Goal: Task Accomplishment & Management: Manage account settings

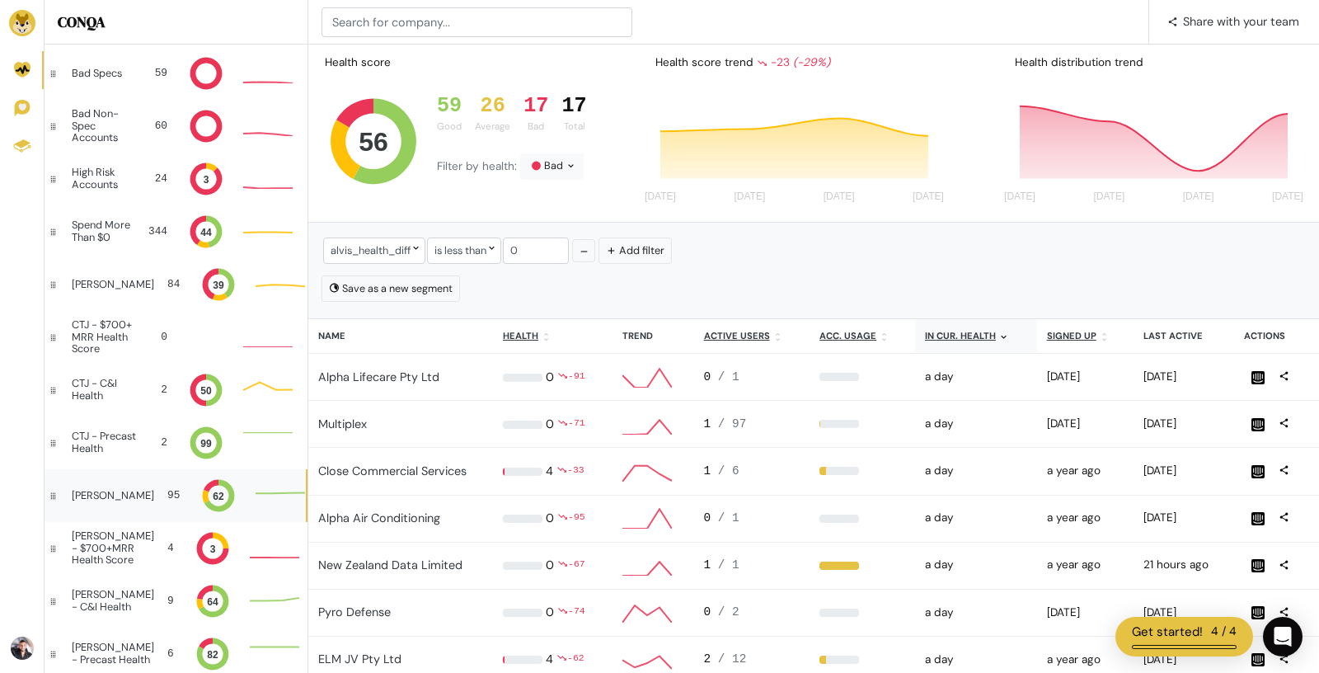
click at [120, 496] on div "[PERSON_NAME]" at bounding box center [113, 496] width 82 height 12
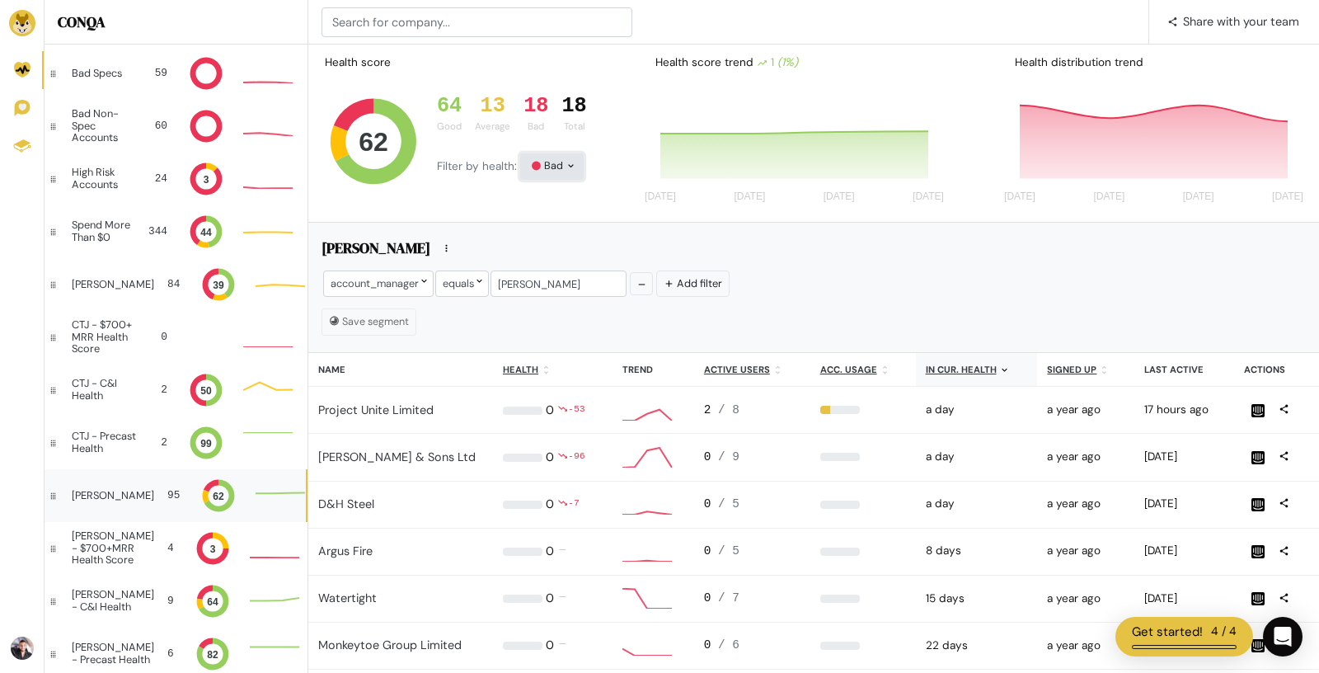
click at [552, 168] on div "Bad" at bounding box center [552, 166] width 64 height 26
click at [560, 303] on button "Bad" at bounding box center [566, 313] width 92 height 39
click at [694, 256] on div "[PERSON_NAME]" at bounding box center [814, 249] width 985 height 26
click at [948, 370] on u "In cur. health" at bounding box center [961, 370] width 71 height 12
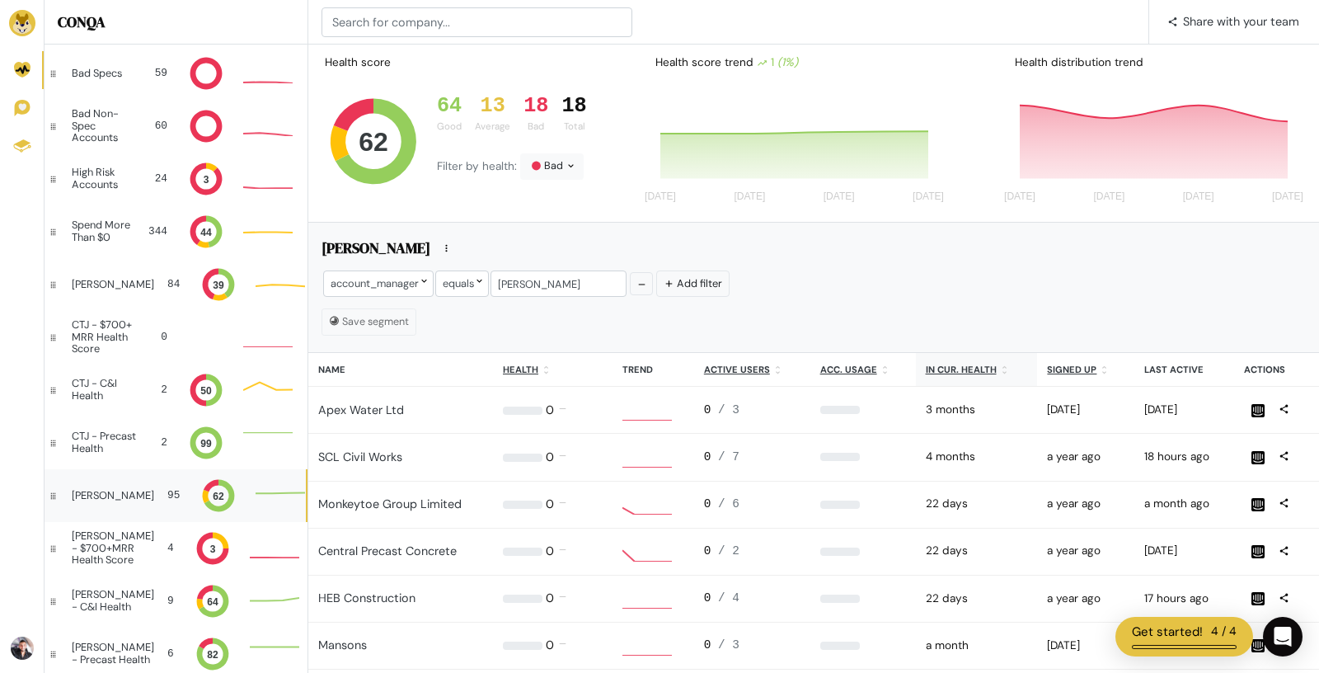
click at [948, 370] on u "In cur. health" at bounding box center [961, 370] width 71 height 12
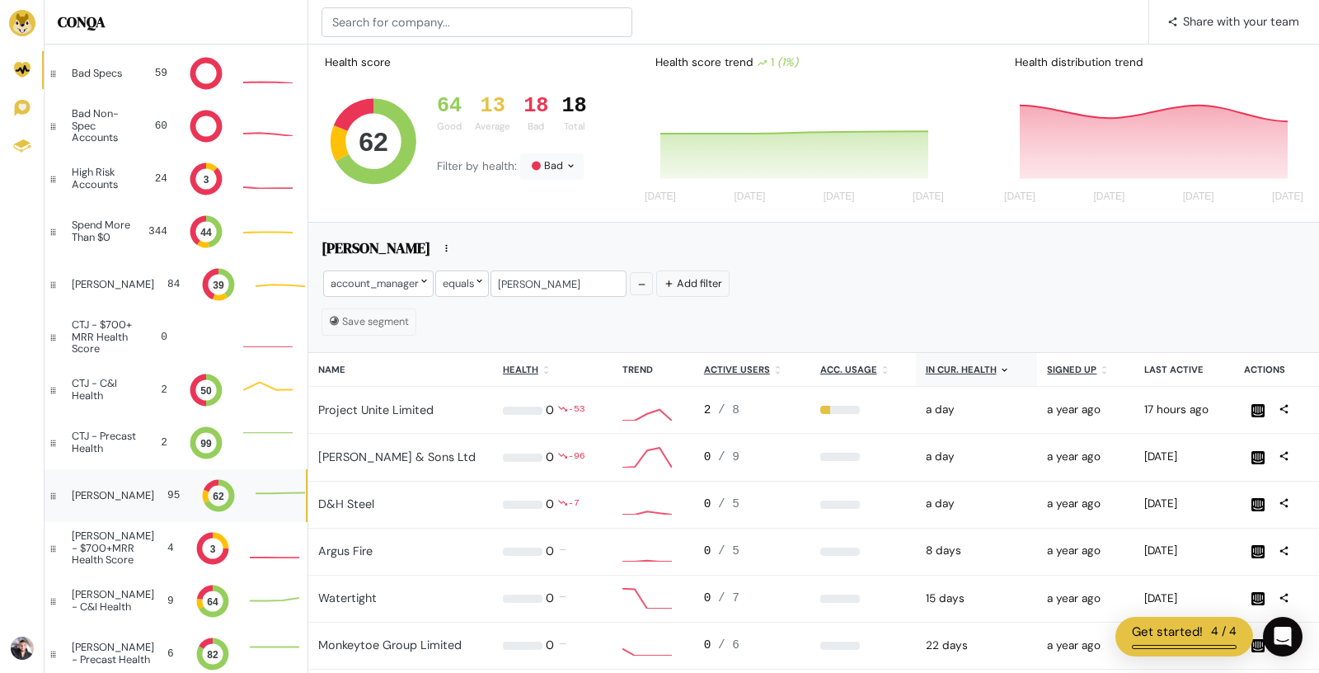
click at [948, 370] on u "In cur. health" at bounding box center [961, 370] width 71 height 12
